Goal: Navigation & Orientation: Go to known website

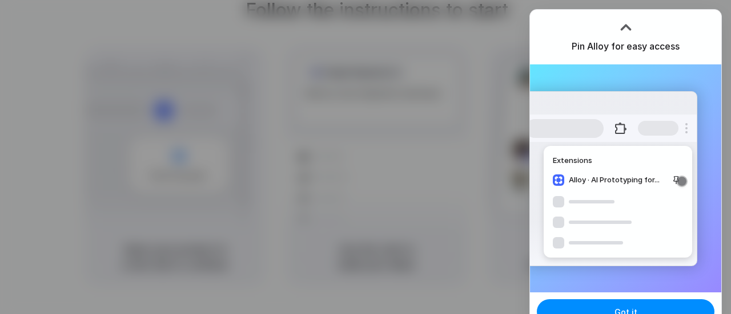
click at [631, 23] on div at bounding box center [625, 24] width 17 height 17
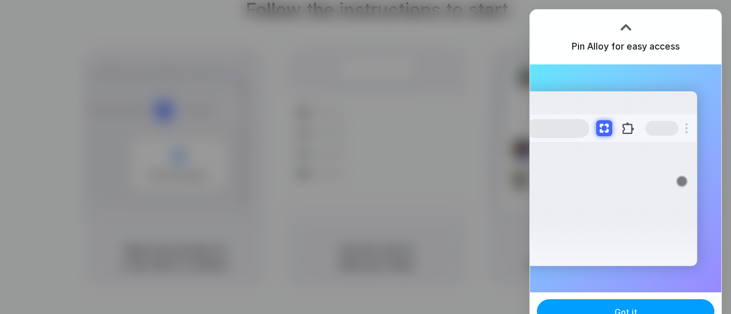
click at [608, 305] on button "Got it" at bounding box center [625, 312] width 178 height 25
